Goal: Check status

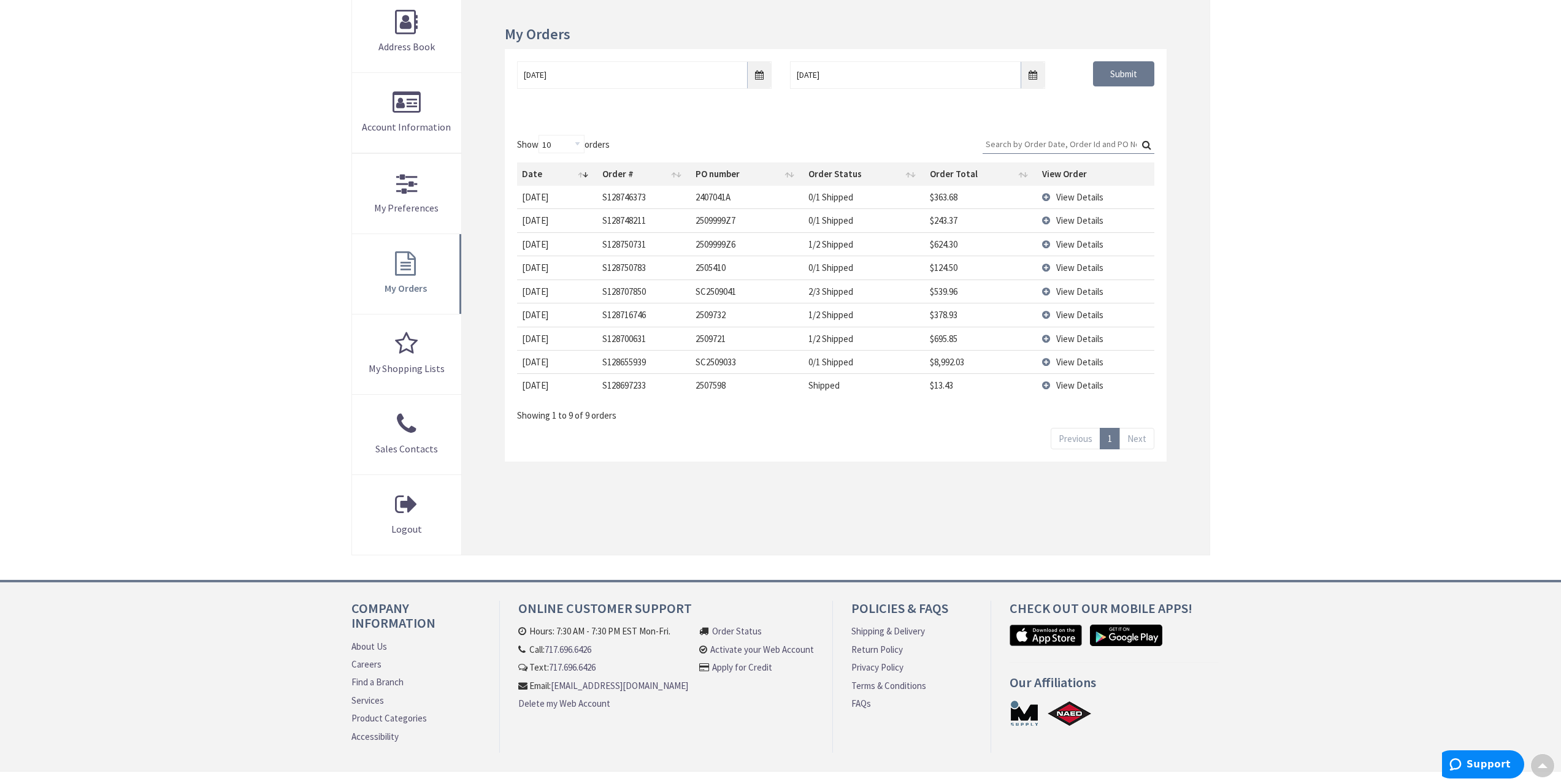
click at [1378, 349] on div "Skip to Content Toggle Nav Search Cart My Cart Close" at bounding box center [780, 326] width 1561 height 979
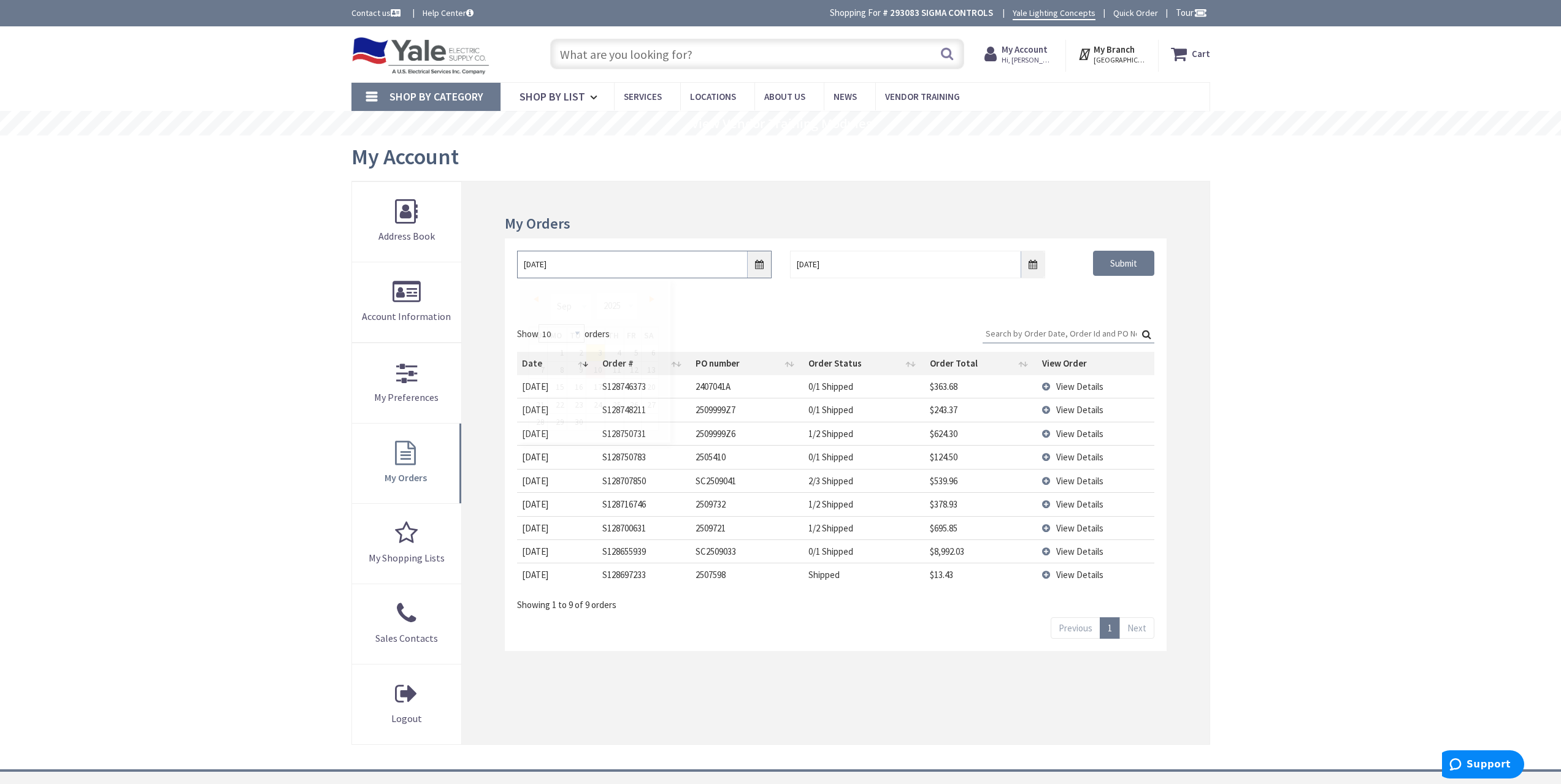
click at [757, 273] on input "[DATE]" at bounding box center [644, 265] width 255 height 28
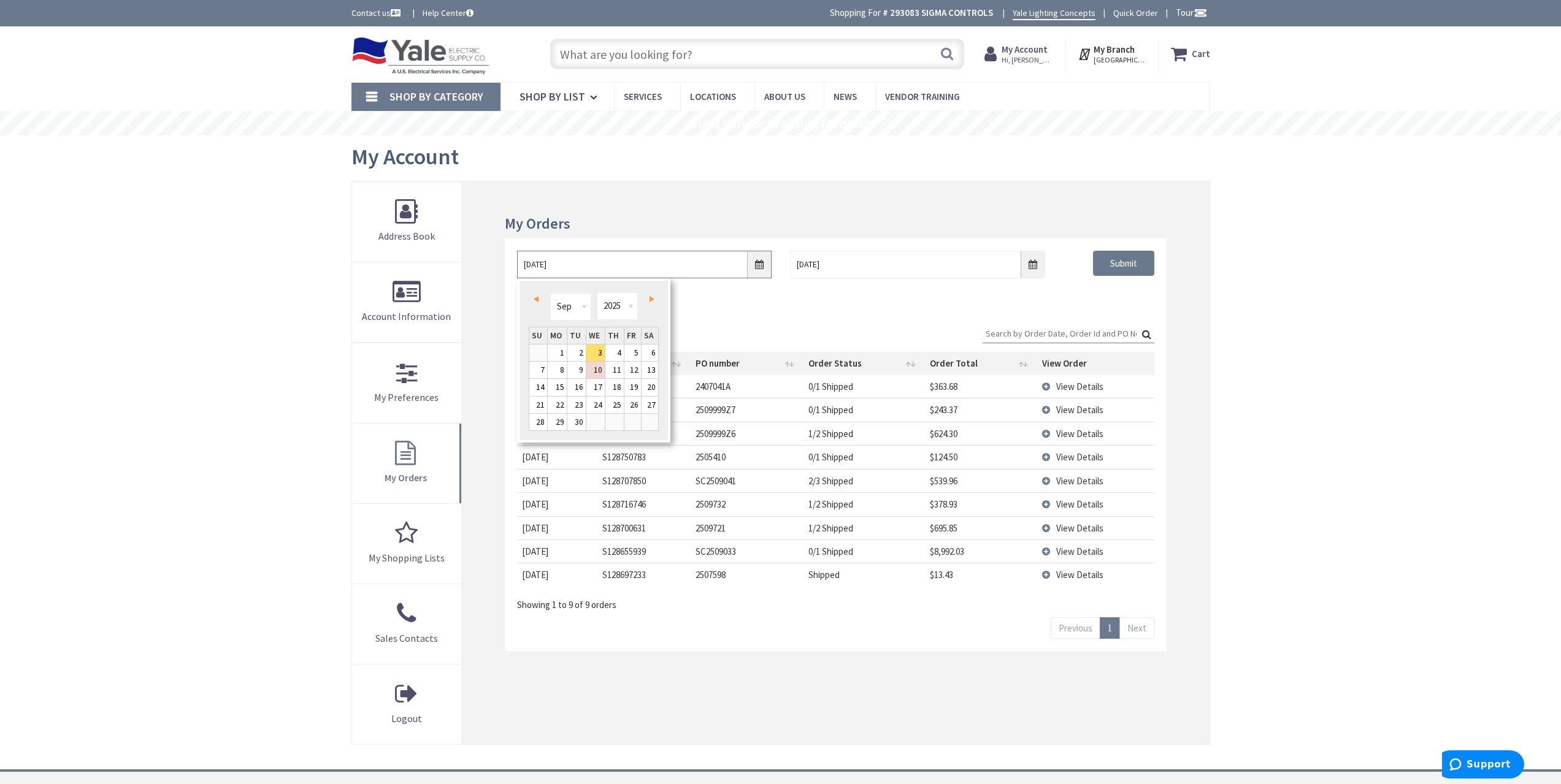
type input "[GEOGRAPHIC_DATA], [GEOGRAPHIC_DATA]"
click at [616, 314] on select "1980 1981 1982 1983 1984 1985 1986 1987 1988 1989 1990 1991 1992 1993 1994 1995…" at bounding box center [617, 306] width 41 height 28
type input "[DATE]"
click at [1098, 307] on div "09/02/2021 9/10/2025 Submit" at bounding box center [836, 275] width 661 height 73
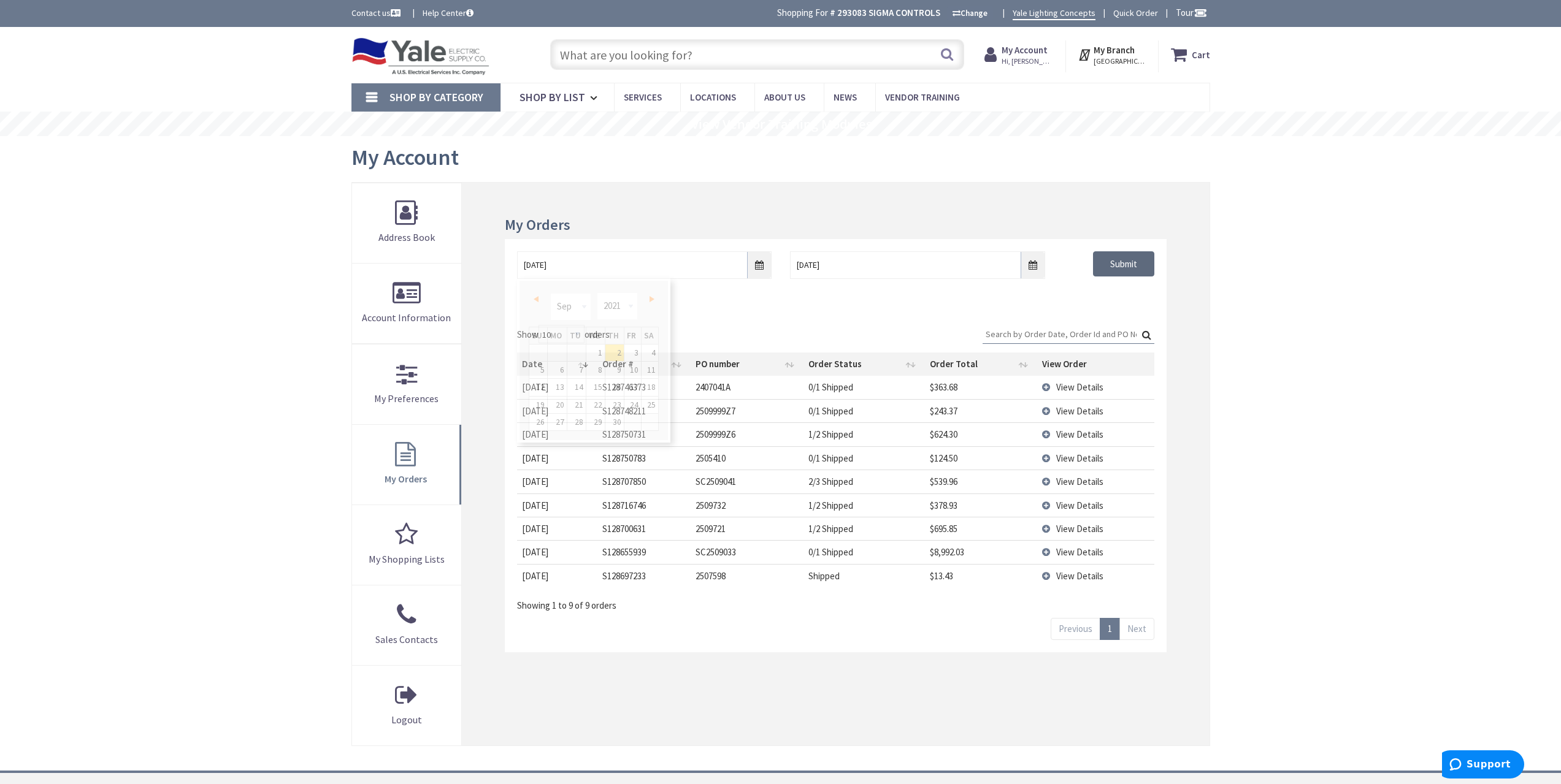
click at [1119, 263] on input "Submit" at bounding box center [1124, 265] width 61 height 26
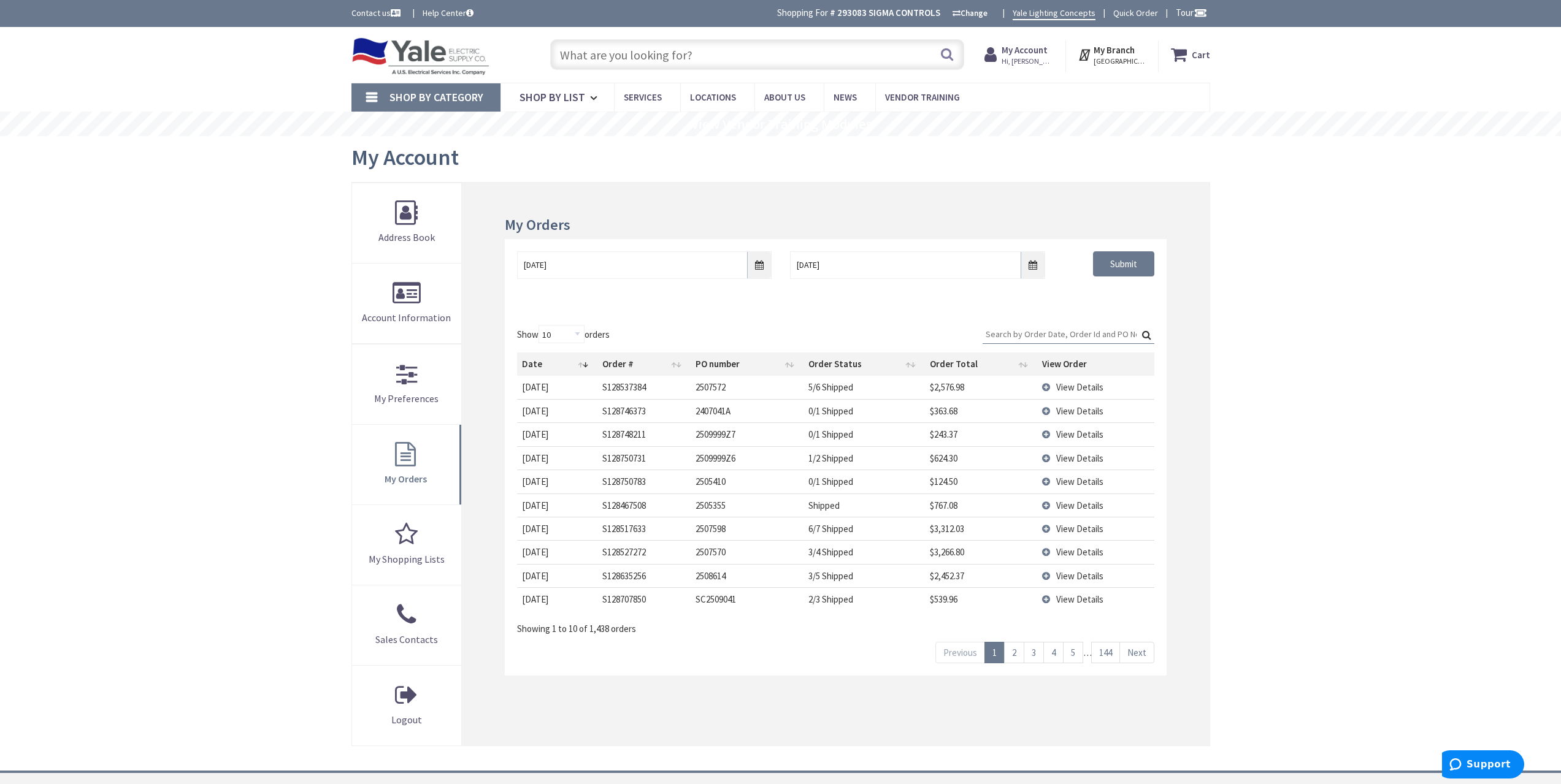
click at [1087, 380] on td "View Details" at bounding box center [1096, 387] width 117 height 23
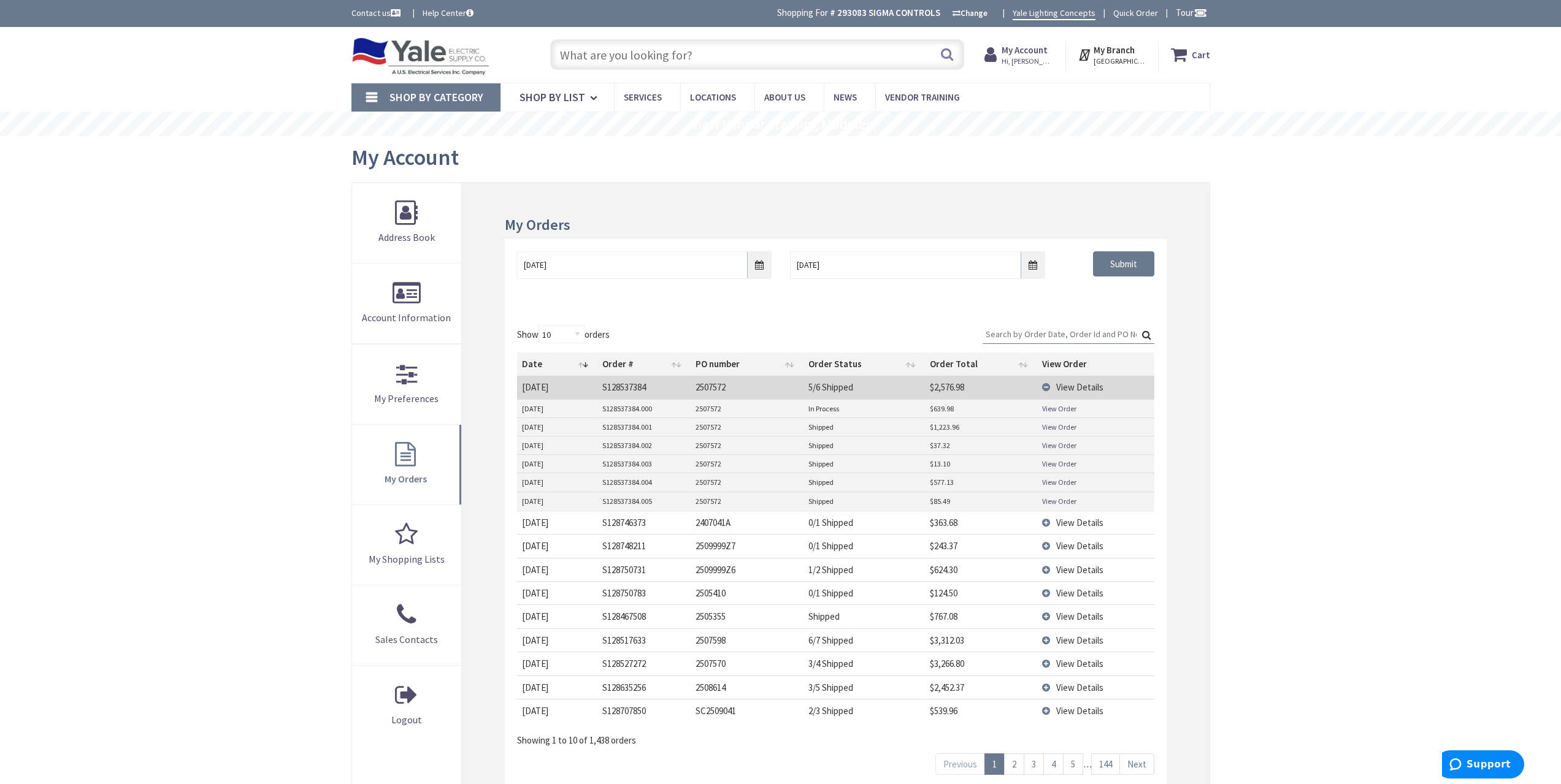
click at [1087, 380] on td "View Details" at bounding box center [1096, 387] width 117 height 23
